Goal: Task Accomplishment & Management: Manage account settings

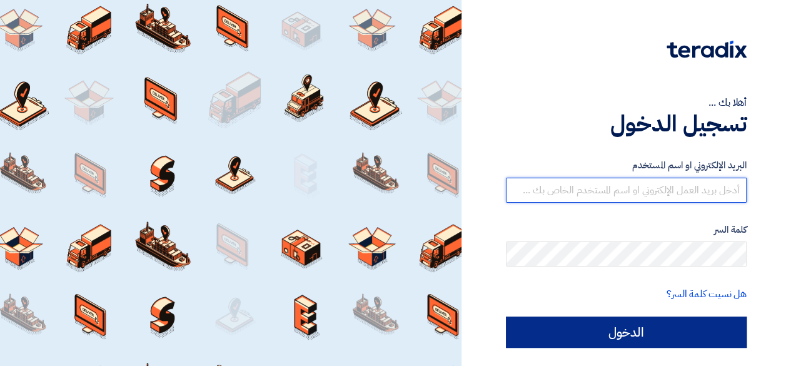
type input "[EMAIL_ADDRESS][DOMAIN_NAME]"
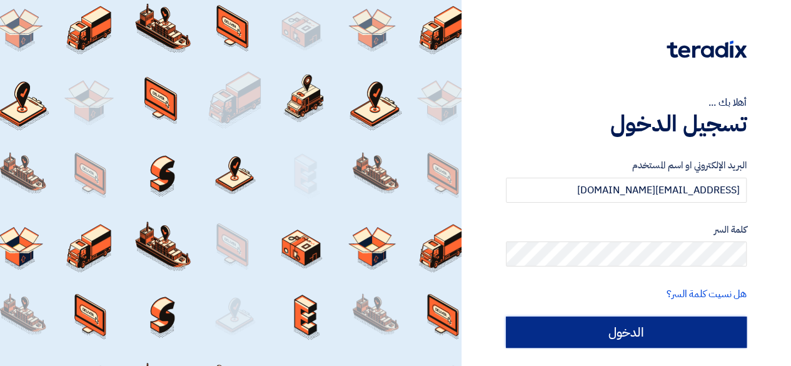
click at [594, 320] on input "الدخول" at bounding box center [626, 331] width 241 height 31
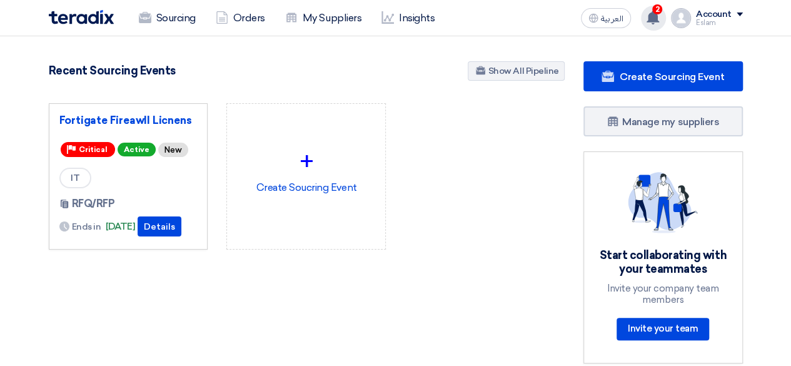
click at [652, 8] on div "2 You have a new offer for 'Fortigate Fireawll Licnens ' request with total pri…" at bounding box center [653, 18] width 25 height 25
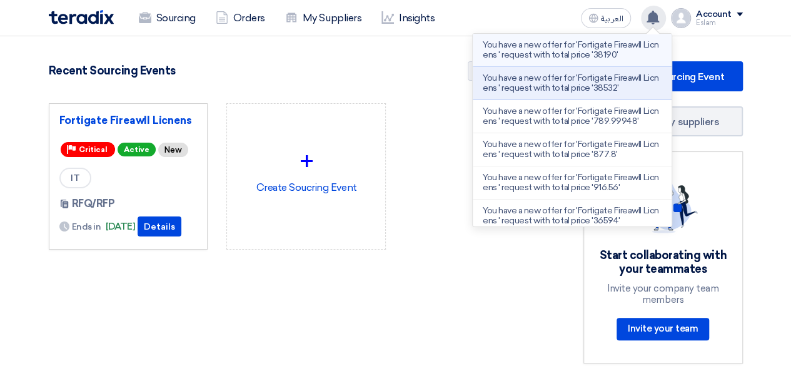
click at [567, 58] on p "You have a new offer for 'Fortigate Fireawll Licnens ' request with total price…" at bounding box center [571, 50] width 179 height 20
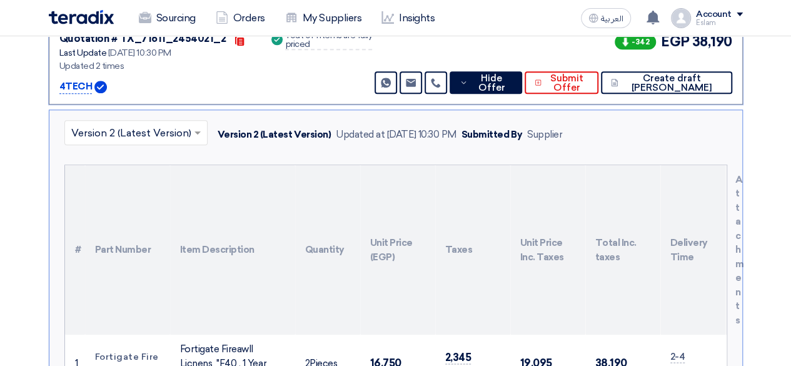
scroll to position [585, 0]
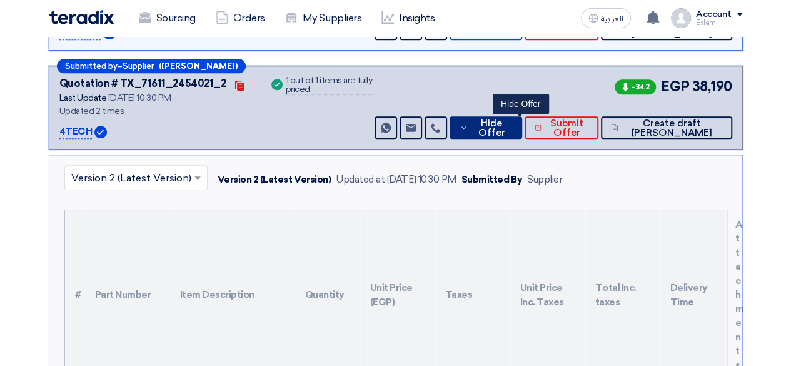
click at [511, 122] on span "Hide Offer" at bounding box center [491, 128] width 41 height 19
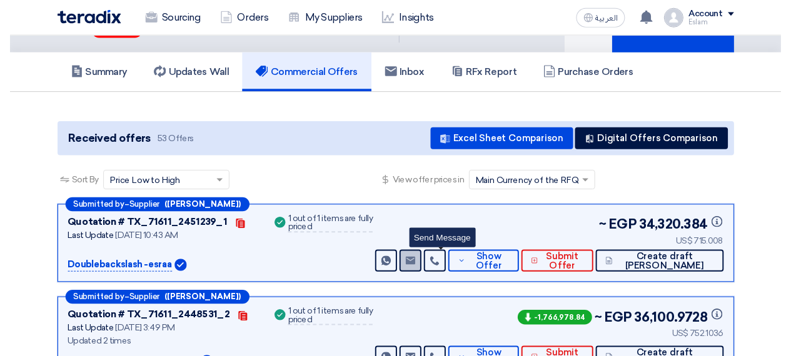
scroll to position [0, 0]
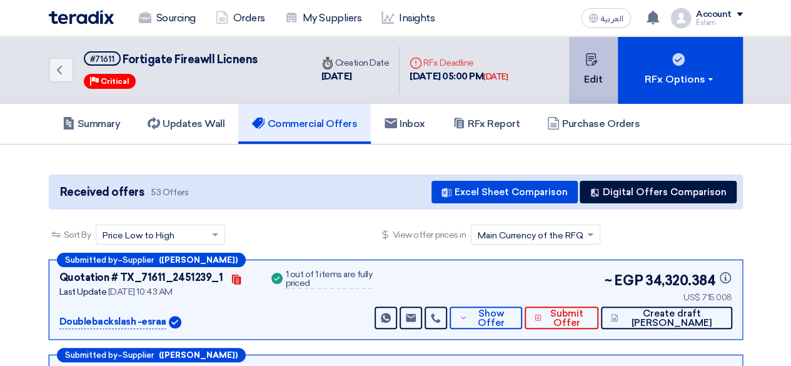
click at [587, 68] on button "Edit" at bounding box center [593, 69] width 49 height 67
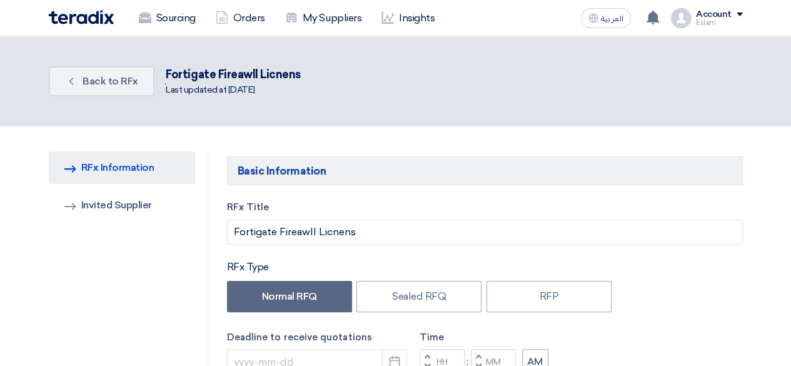
type input "[DATE]"
type input "05"
type input "00"
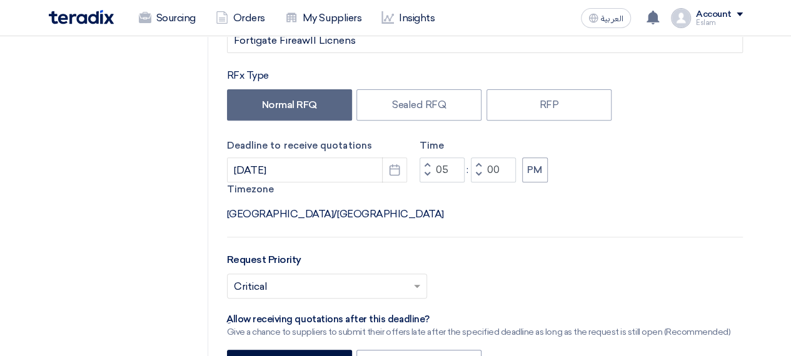
scroll to position [187, 0]
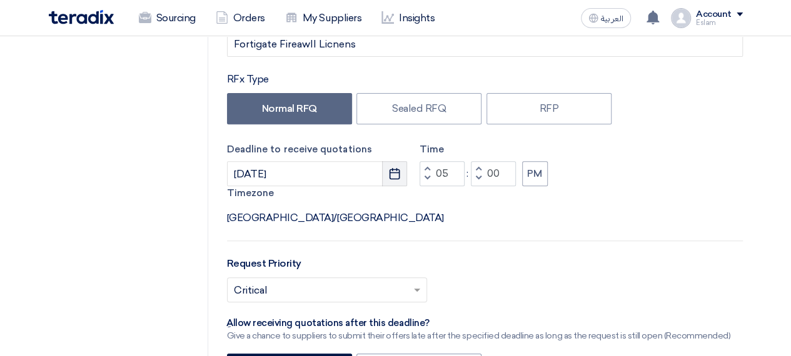
click at [393, 167] on button "Pick a date" at bounding box center [394, 173] width 25 height 25
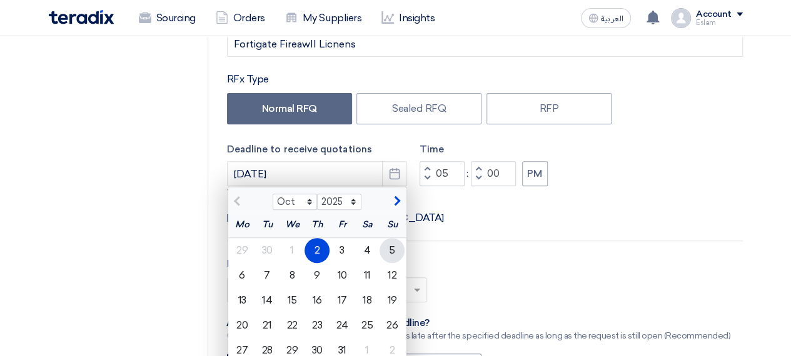
click at [392, 249] on div "5" at bounding box center [391, 250] width 25 height 25
type input "[DATE]"
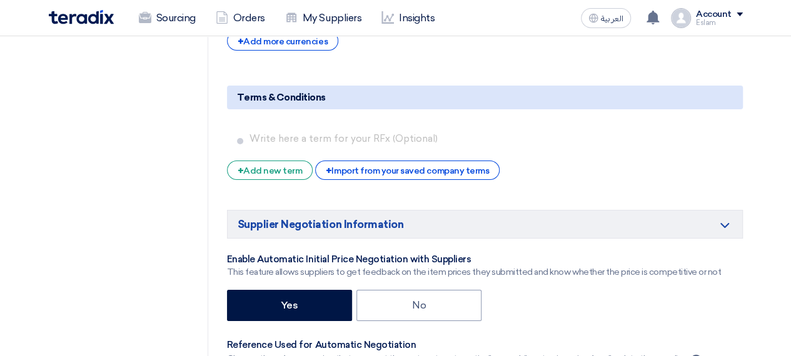
scroll to position [2250, 0]
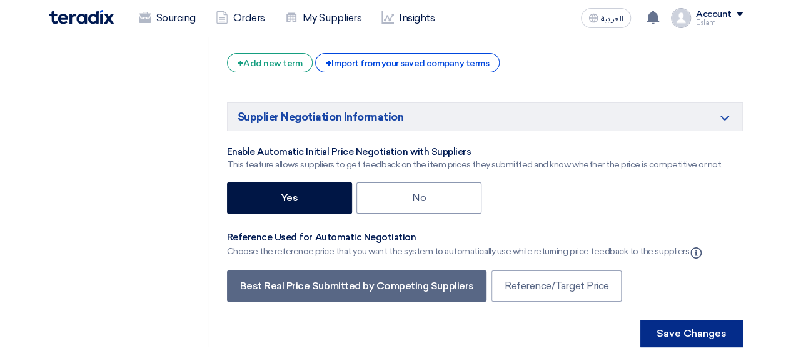
click at [667, 320] on button "Save Changes" at bounding box center [691, 333] width 102 height 27
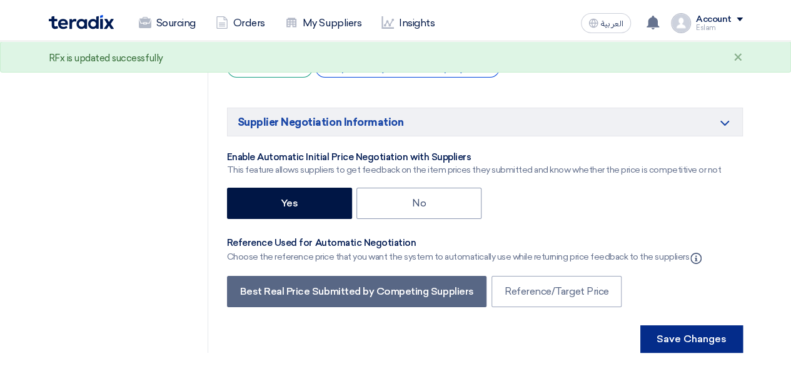
scroll to position [0, 0]
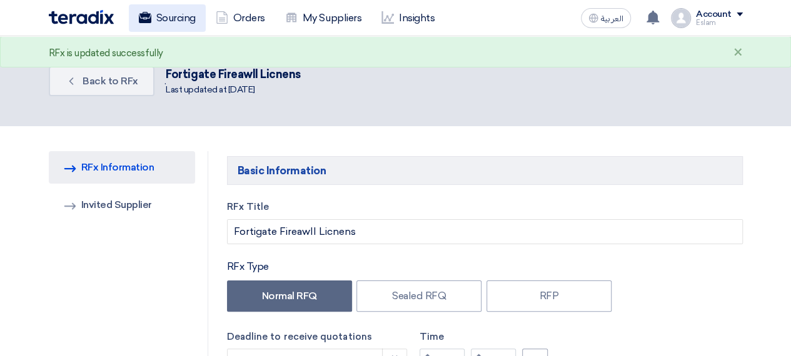
click at [157, 19] on link "Sourcing" at bounding box center [167, 17] width 77 height 27
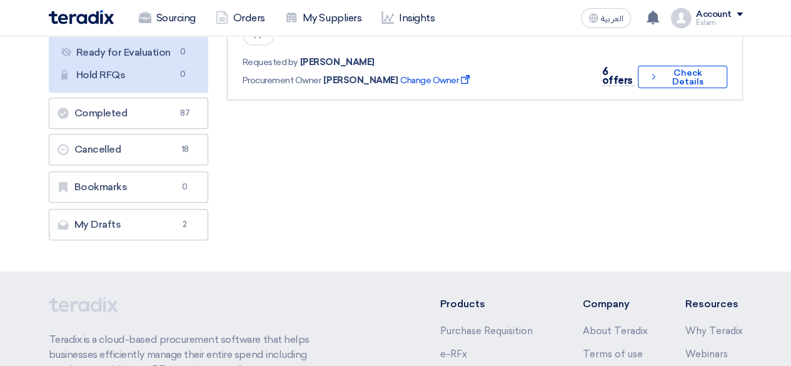
scroll to position [18, 0]
